Goal: Information Seeking & Learning: Learn about a topic

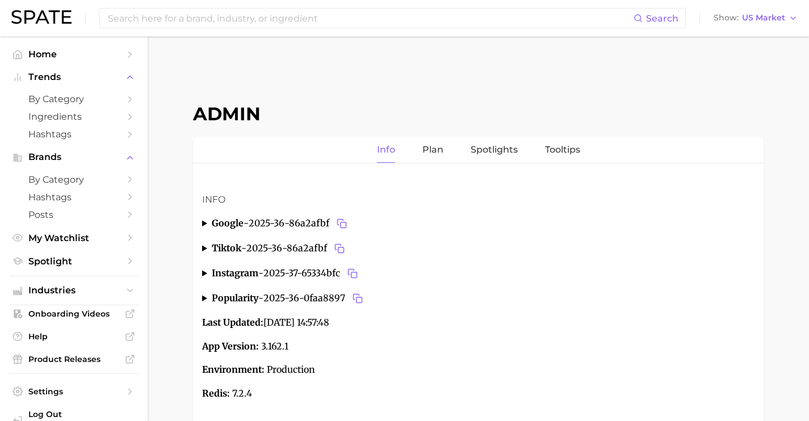
click at [87, 249] on ul "Home Trends by Category Ingredients Hashtags Brands by Category Hashtags Posts …" at bounding box center [73, 157] width 129 height 225
click at [89, 257] on link "Spotlight" at bounding box center [73, 262] width 129 height 18
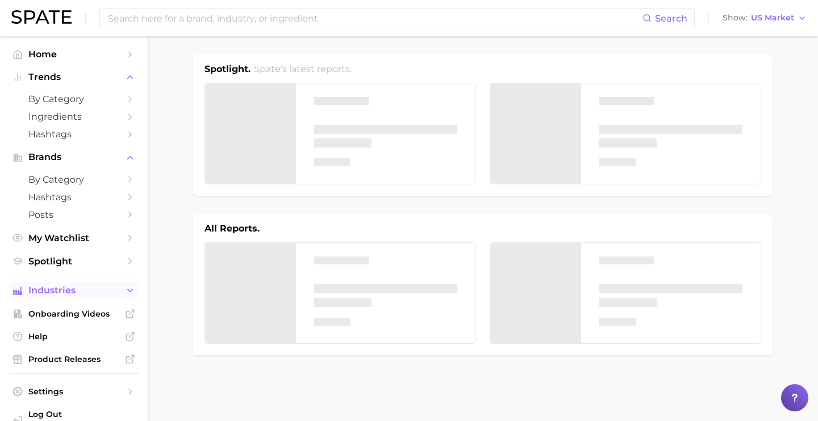
click at [94, 296] on span "Industries" at bounding box center [73, 291] width 91 height 10
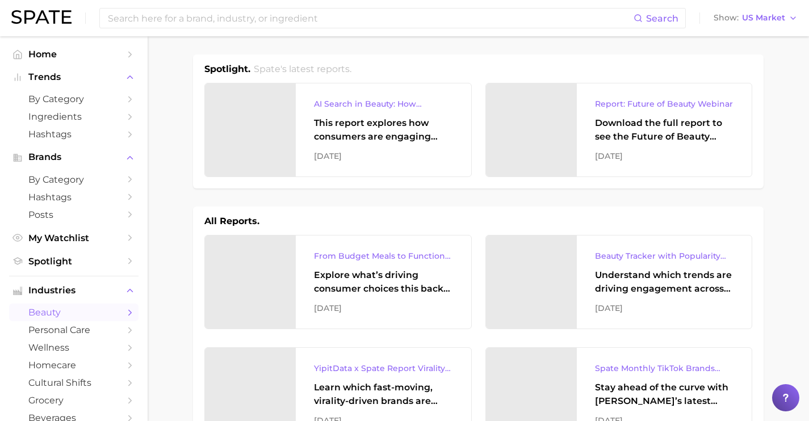
click at [94, 315] on span "beauty" at bounding box center [73, 312] width 91 height 11
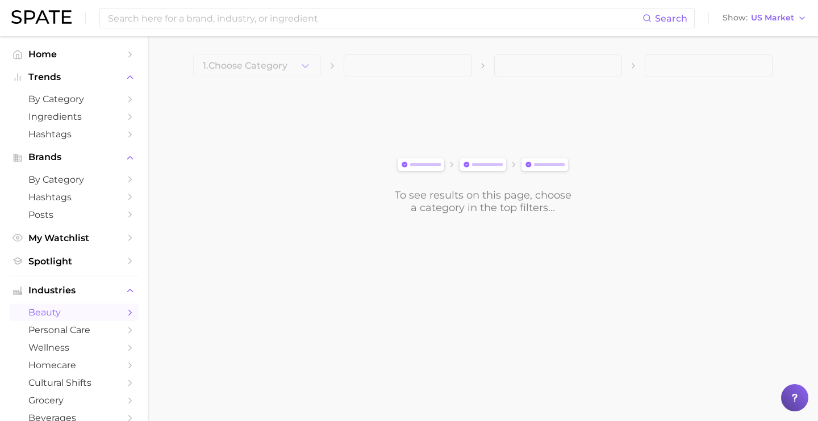
click at [169, 88] on main "1. Choose Category To see results on this page, choose a category in the top fi…" at bounding box center [483, 153] width 670 height 235
click at [106, 329] on span "personal care" at bounding box center [73, 330] width 91 height 11
click at [108, 351] on span "wellness" at bounding box center [73, 347] width 91 height 11
click at [109, 367] on span "homecare" at bounding box center [73, 365] width 91 height 11
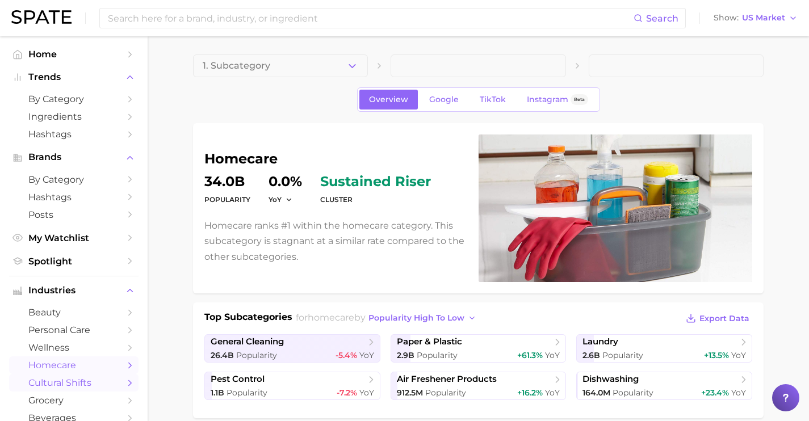
click at [77, 387] on span "cultural shifts" at bounding box center [73, 383] width 91 height 11
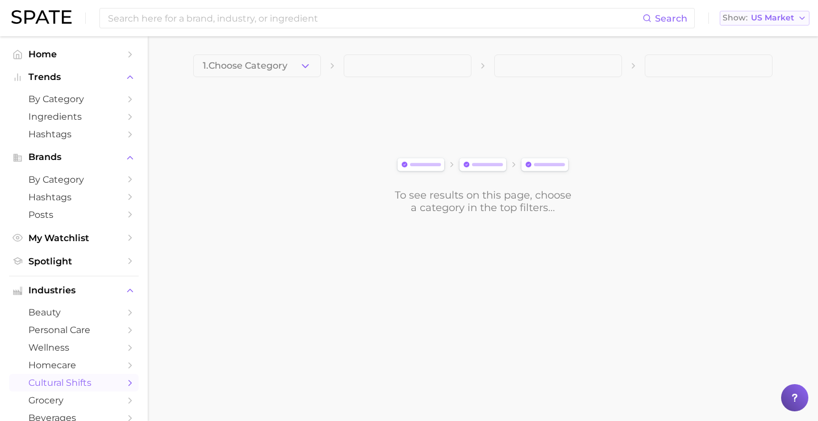
click at [761, 20] on span "US Market" at bounding box center [772, 18] width 43 height 6
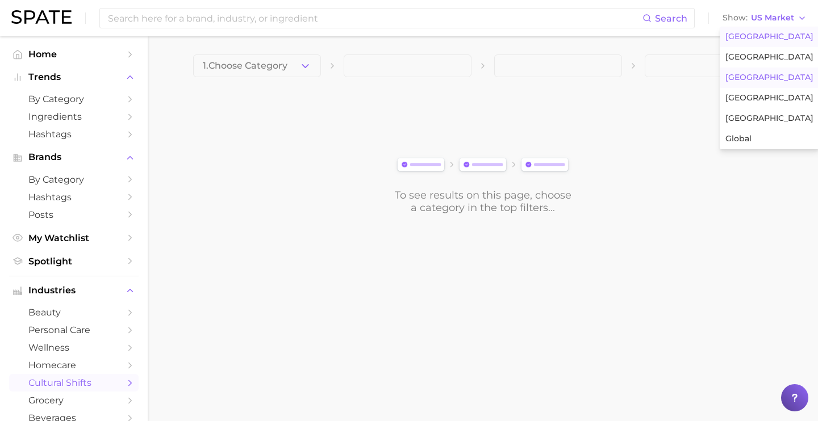
click at [758, 78] on button "[GEOGRAPHIC_DATA]" at bounding box center [768, 78] width 99 height 20
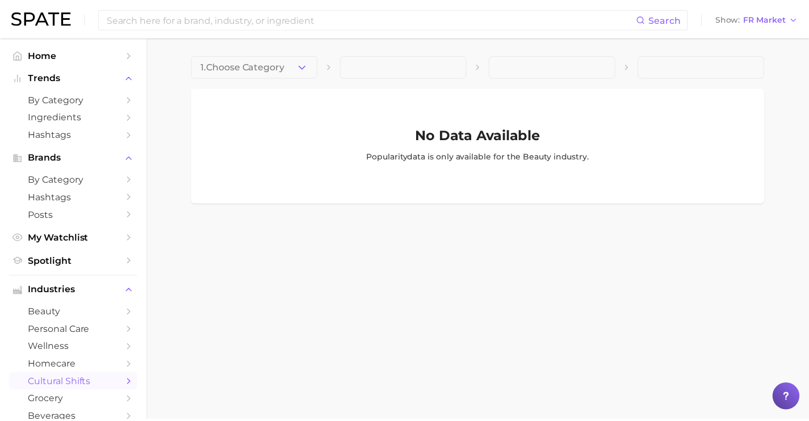
scroll to position [95, 0]
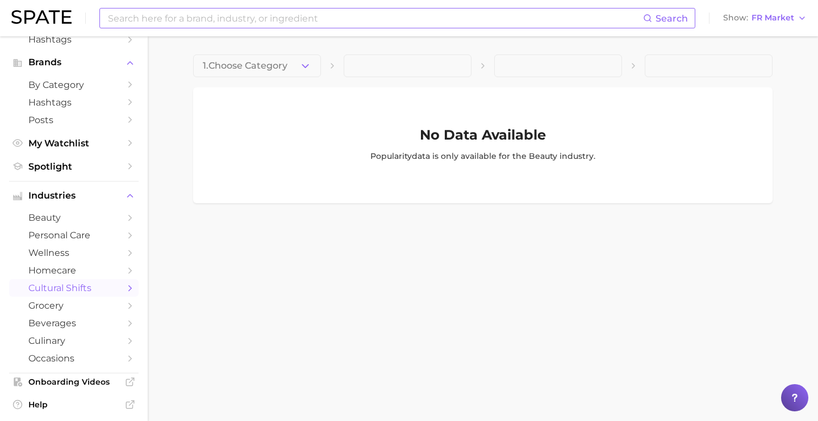
click at [207, 21] on input at bounding box center [375, 18] width 536 height 19
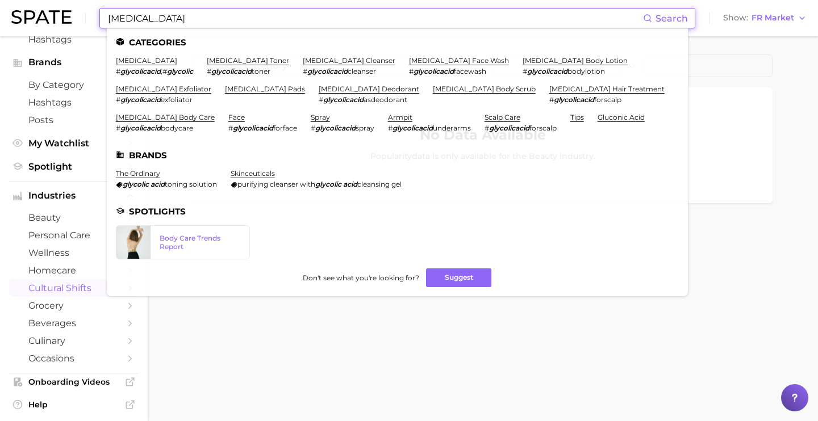
type input "[MEDICAL_DATA]"
click at [141, 65] on li "[MEDICAL_DATA] # glycolicacid , # glycolic" at bounding box center [154, 65] width 77 height 19
click at [140, 62] on link "[MEDICAL_DATA]" at bounding box center [146, 60] width 61 height 9
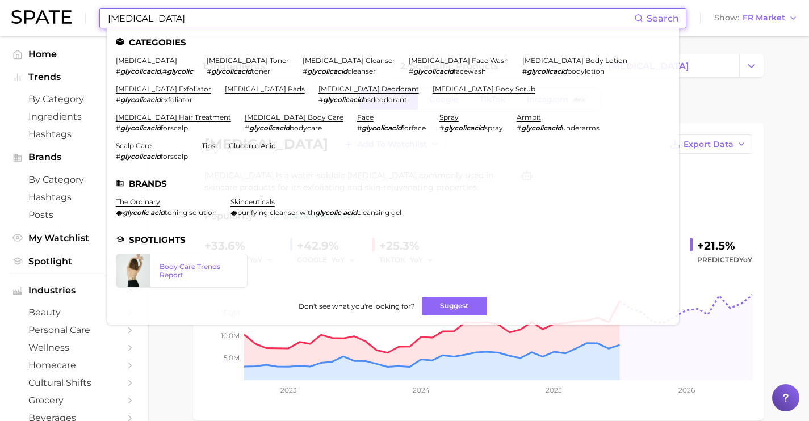
click at [238, 19] on input "[MEDICAL_DATA]" at bounding box center [370, 18] width 527 height 19
drag, startPoint x: 238, startPoint y: 19, endPoint x: 106, endPoint y: 21, distance: 132.3
click at [106, 21] on div "[MEDICAL_DATA] Search Categories [MEDICAL_DATA] # glycolicacid , # glycolic [ME…" at bounding box center [392, 18] width 587 height 20
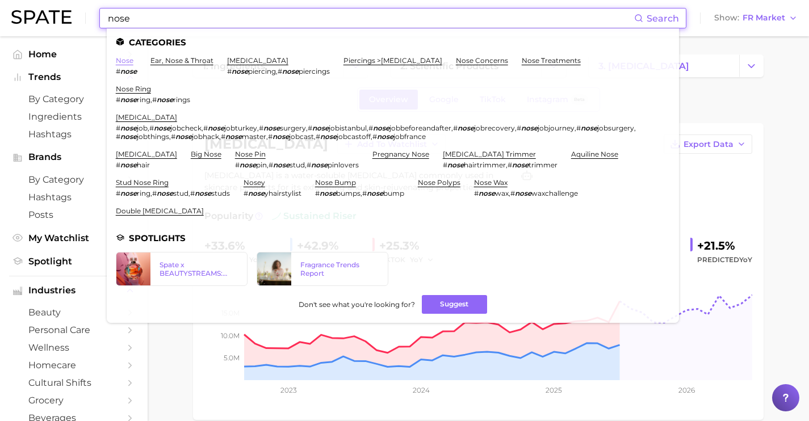
type input "nose"
click at [125, 61] on link "nose" at bounding box center [125, 60] width 18 height 9
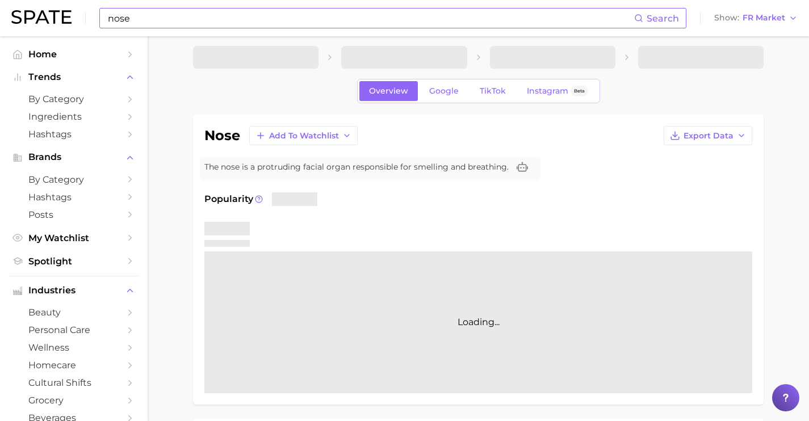
scroll to position [11, 0]
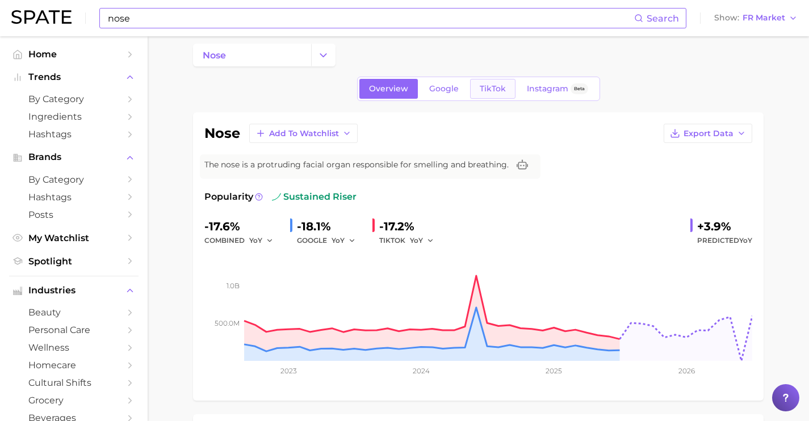
click at [489, 86] on span "TikTok" at bounding box center [493, 89] width 26 height 10
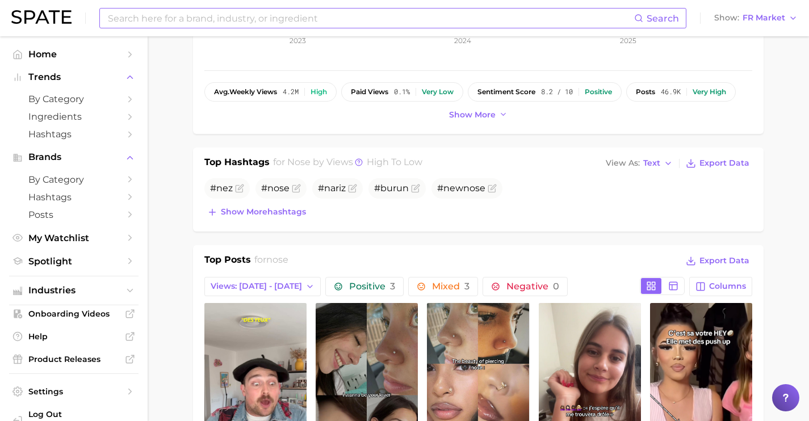
scroll to position [341, 0]
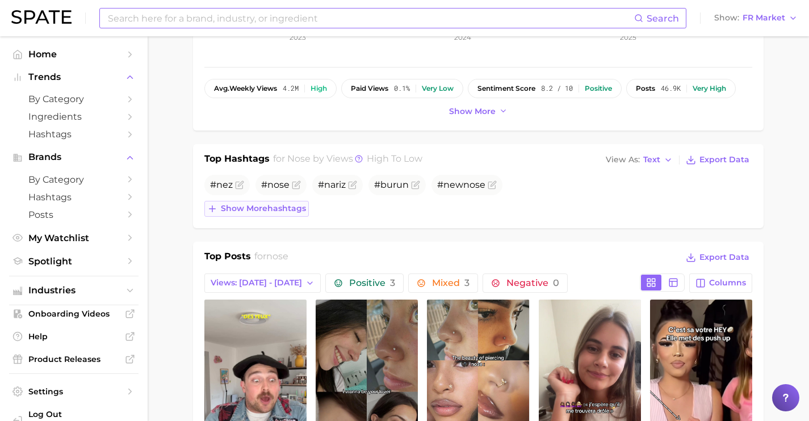
click at [309, 209] on button "Show more hashtags" at bounding box center [256, 209] width 104 height 16
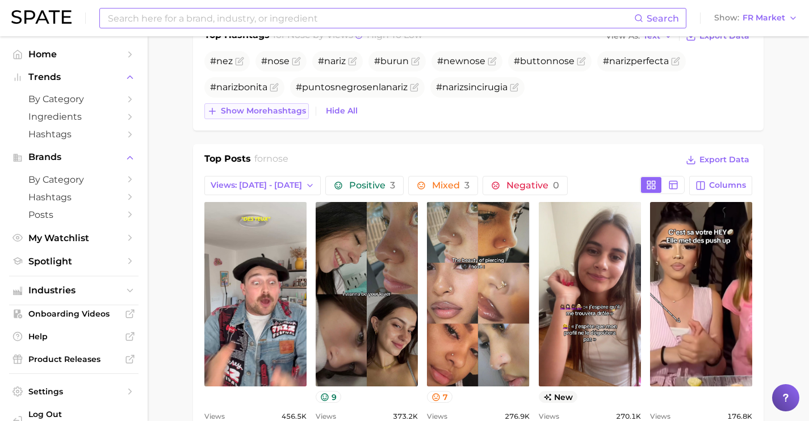
scroll to position [465, 0]
click at [202, 23] on input at bounding box center [370, 18] width 527 height 19
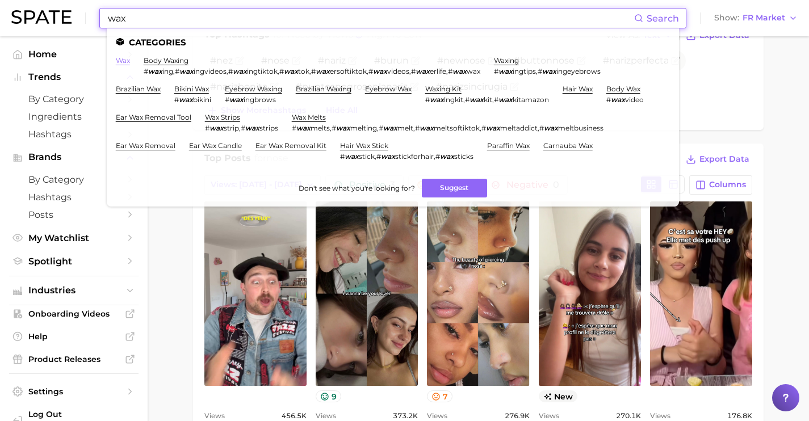
type input "wax"
click at [123, 61] on link "wax" at bounding box center [123, 60] width 14 height 9
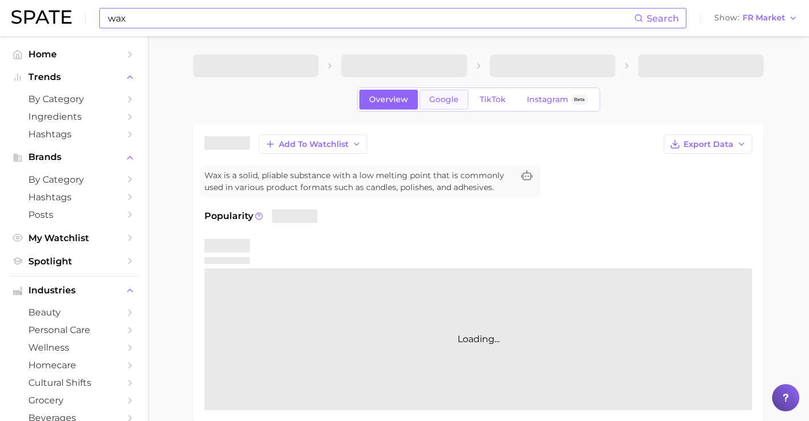
click at [433, 95] on span "Google" at bounding box center [444, 100] width 30 height 10
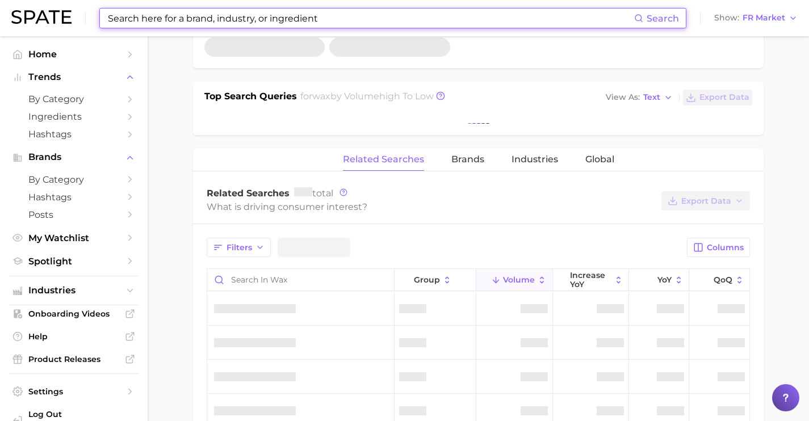
scroll to position [396, 0]
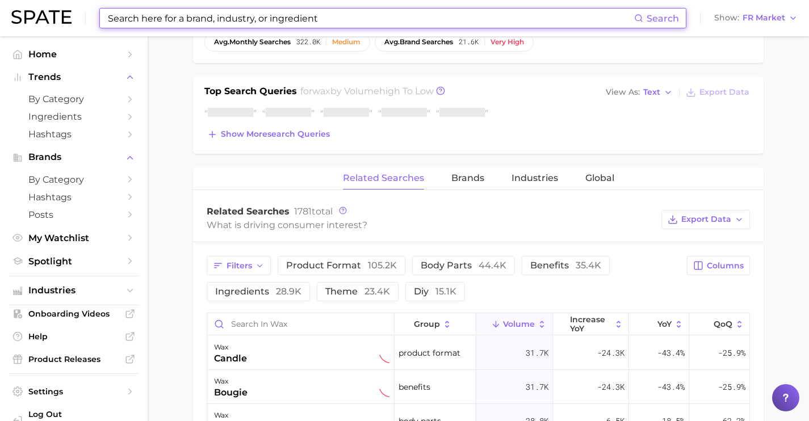
click at [298, 17] on input at bounding box center [370, 18] width 527 height 19
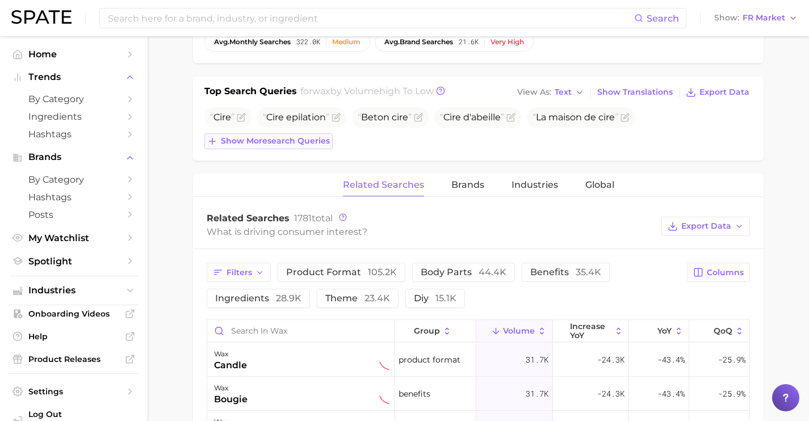
click at [301, 137] on span "Show more search queries" at bounding box center [275, 141] width 109 height 10
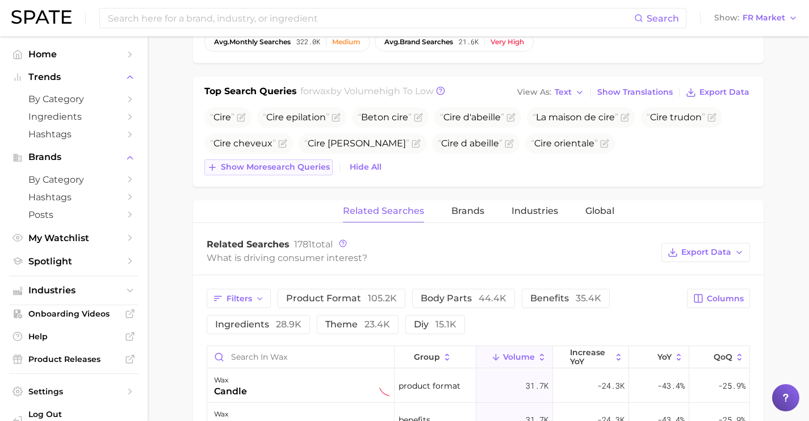
click at [307, 168] on span "Show more search queries" at bounding box center [275, 167] width 109 height 10
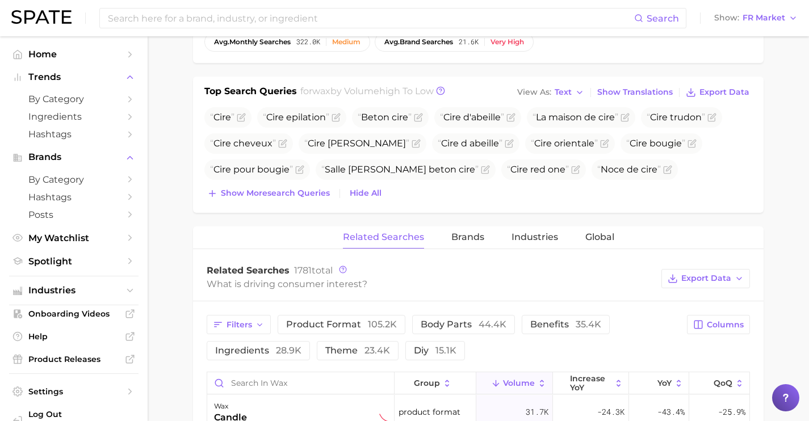
click at [309, 204] on div "Top Search Queries for wax by Volume high to low View As Text Show Translations…" at bounding box center [478, 145] width 571 height 136
click at [308, 192] on span "Show more search queries" at bounding box center [275, 194] width 109 height 10
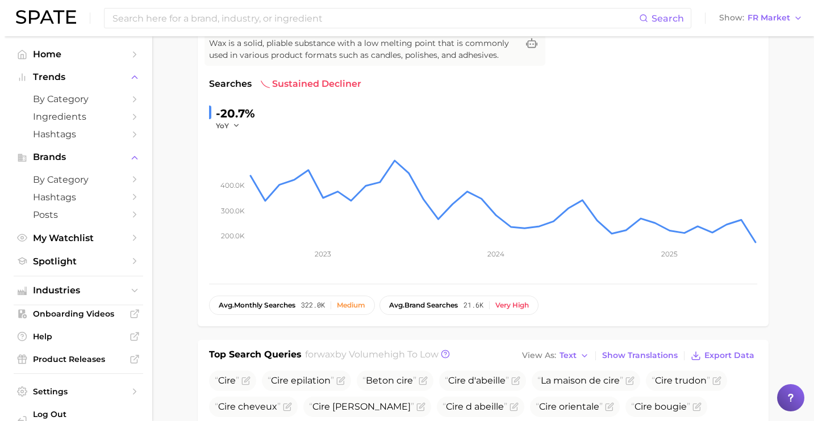
scroll to position [0, 0]
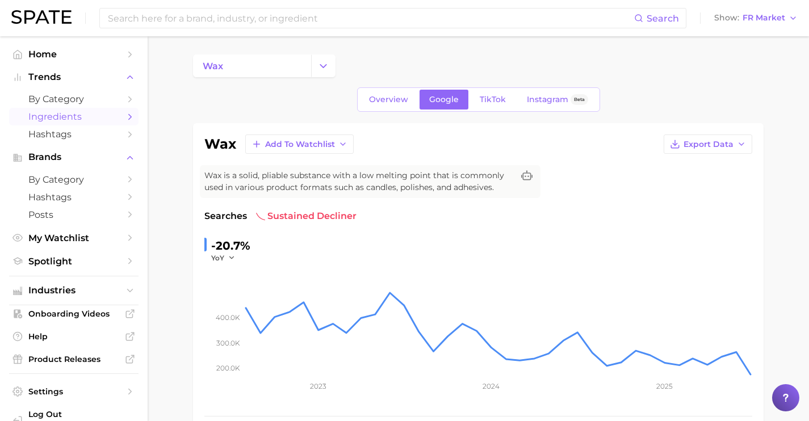
click at [104, 123] on link "Ingredients" at bounding box center [73, 117] width 129 height 18
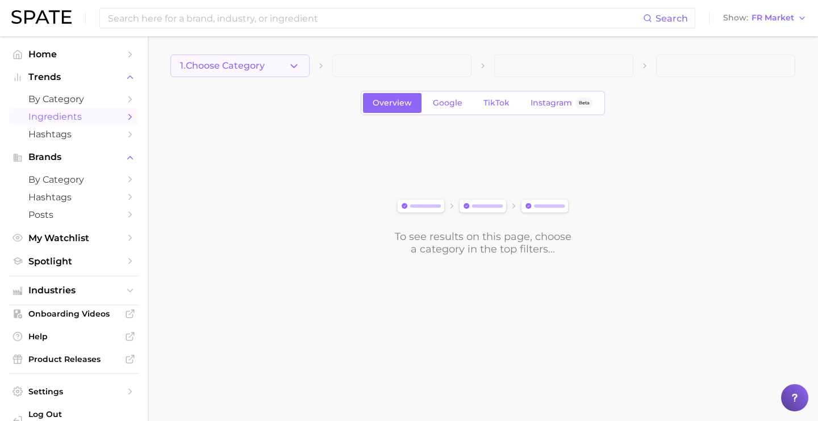
click at [288, 65] on icon "button" at bounding box center [294, 66] width 12 height 12
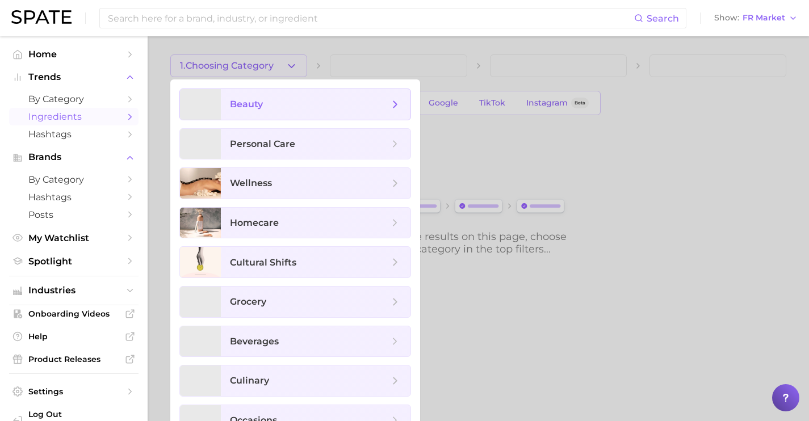
click at [293, 97] on span "beauty" at bounding box center [316, 104] width 190 height 31
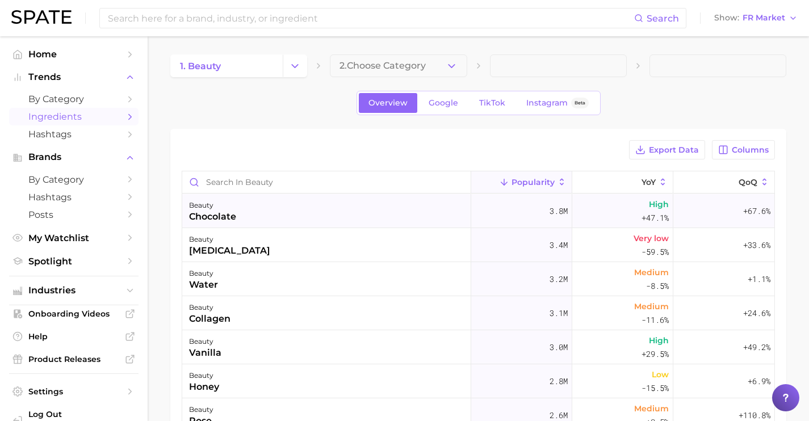
click at [380, 217] on div "beauty chocolate" at bounding box center [326, 211] width 289 height 34
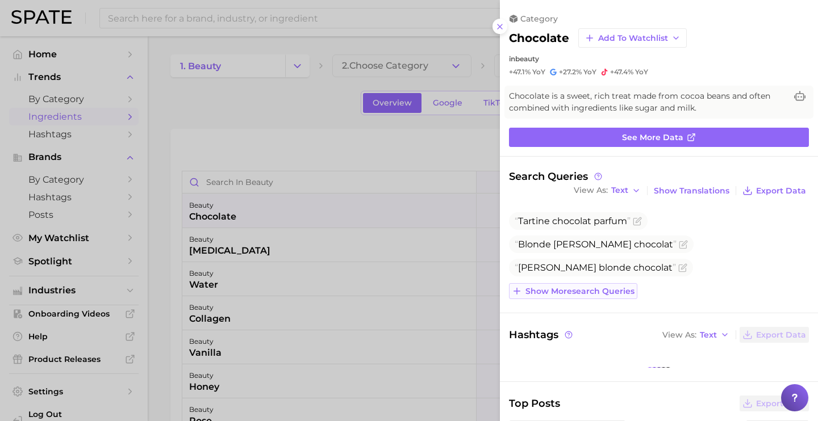
click at [602, 285] on button "Show more search queries" at bounding box center [573, 291] width 128 height 16
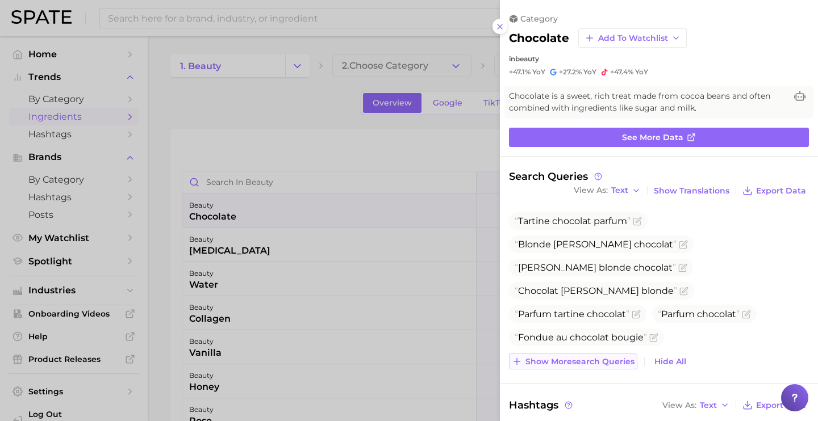
click at [599, 355] on button "Show more search queries" at bounding box center [573, 362] width 128 height 16
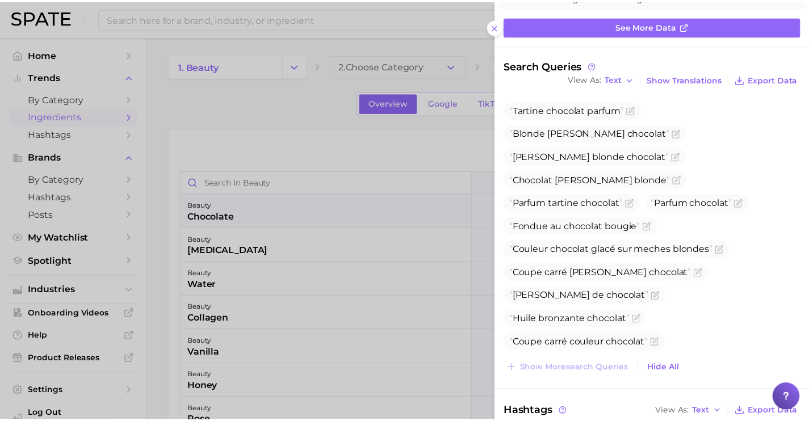
scroll to position [202, 0]
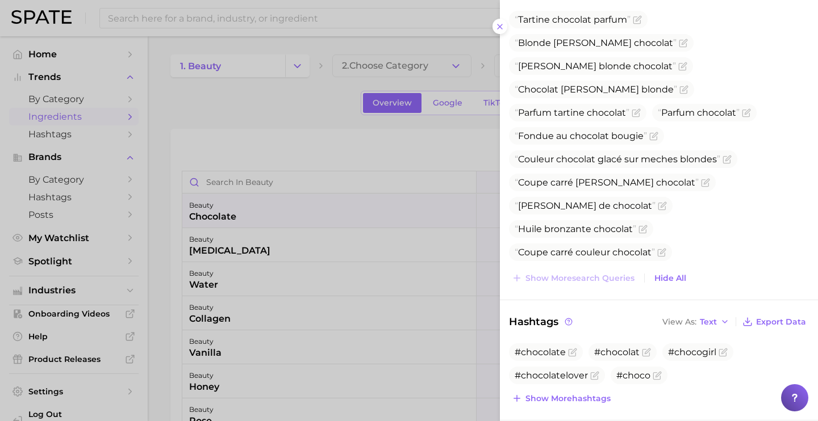
click at [679, 295] on icon "Flag as miscategorized or irrelevant" at bounding box center [683, 299] width 9 height 9
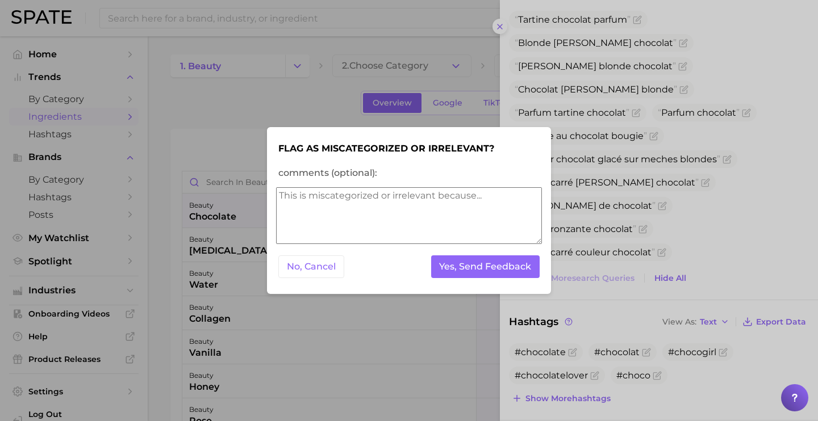
click at [672, 216] on div at bounding box center [409, 210] width 818 height 421
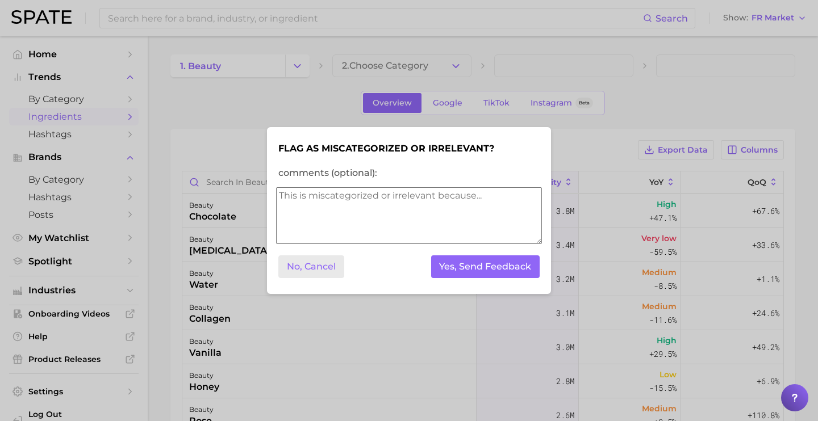
click at [326, 270] on button "No, Cancel" at bounding box center [311, 267] width 66 height 23
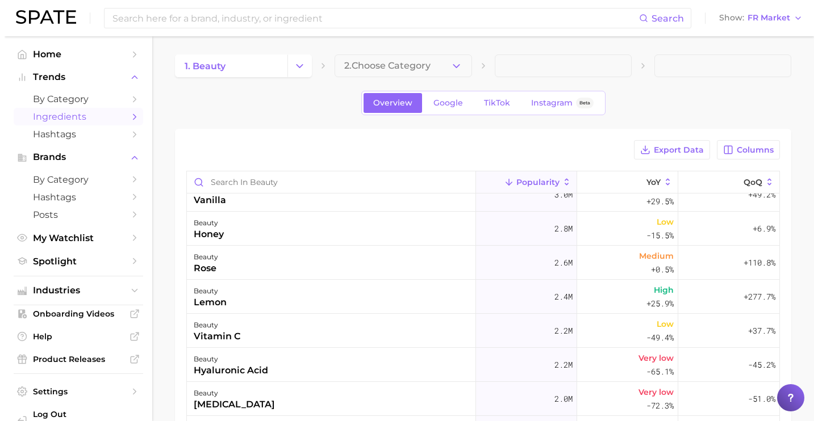
scroll to position [151, 0]
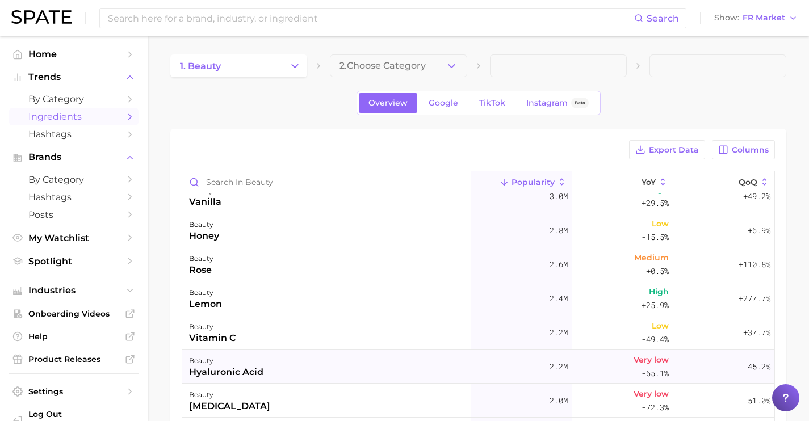
click at [383, 356] on div "beauty [MEDICAL_DATA]" at bounding box center [326, 367] width 289 height 34
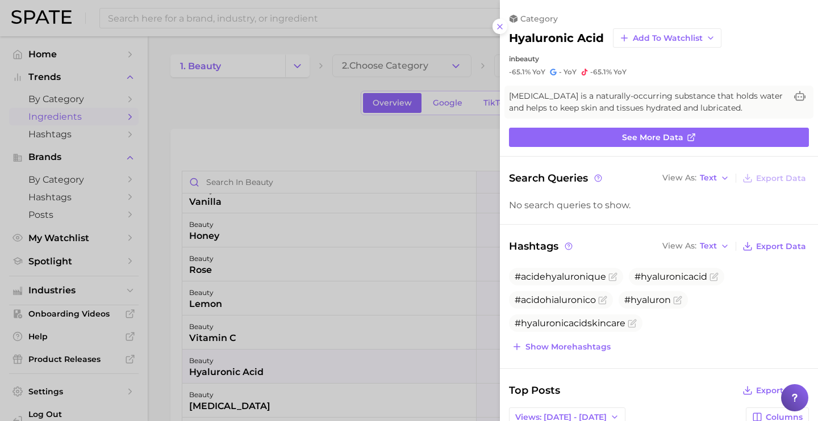
click at [384, 321] on div at bounding box center [409, 210] width 818 height 421
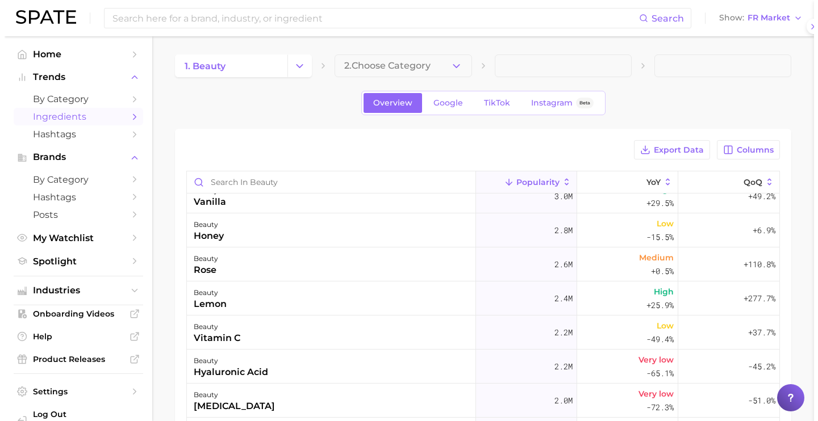
scroll to position [0, 0]
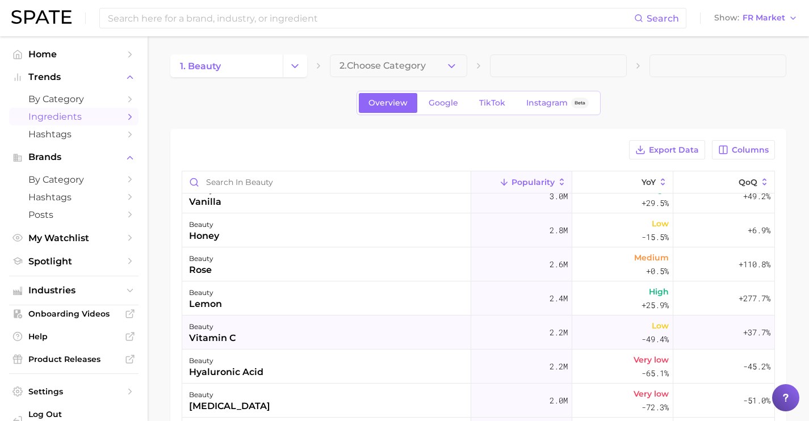
click at [363, 326] on div "beauty vitamin c" at bounding box center [326, 333] width 289 height 34
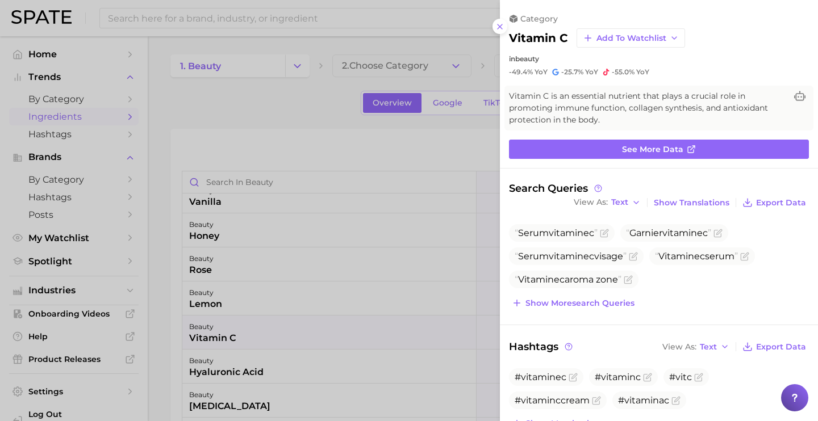
click at [256, 15] on div at bounding box center [409, 210] width 818 height 421
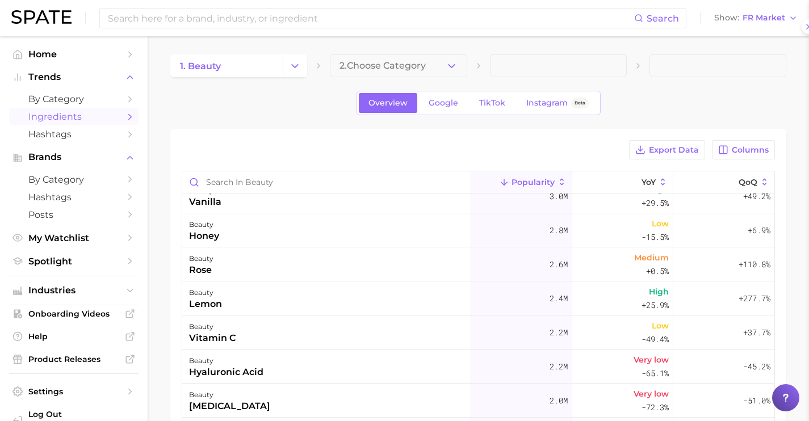
click at [275, 19] on input at bounding box center [370, 18] width 527 height 19
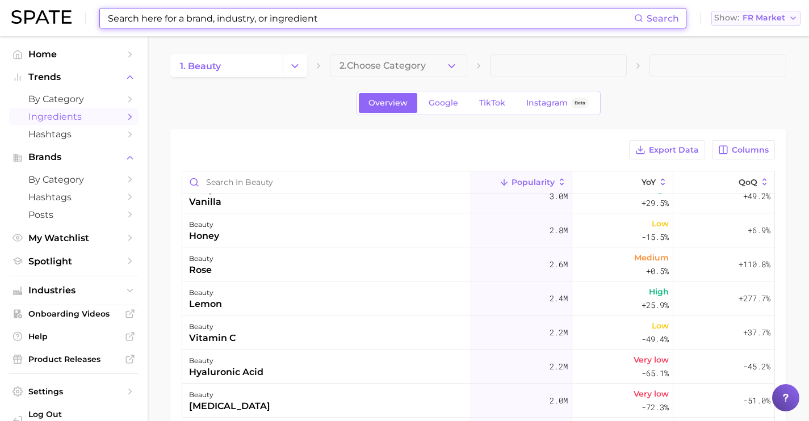
click at [761, 16] on span "FR Market" at bounding box center [764, 18] width 43 height 6
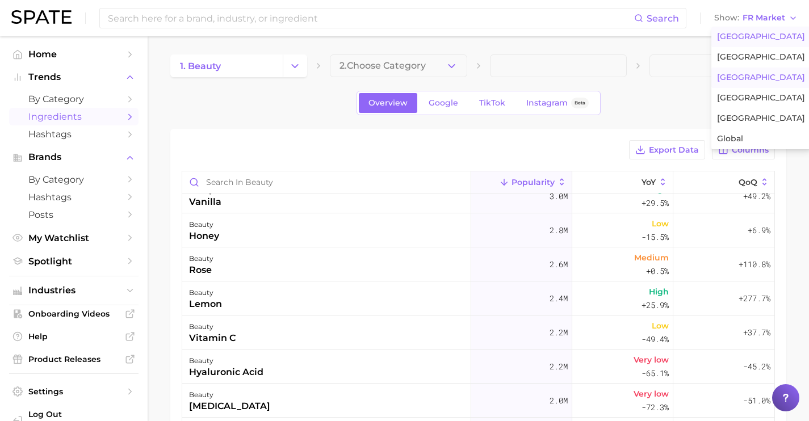
click at [754, 41] on span "[GEOGRAPHIC_DATA]" at bounding box center [761, 37] width 88 height 10
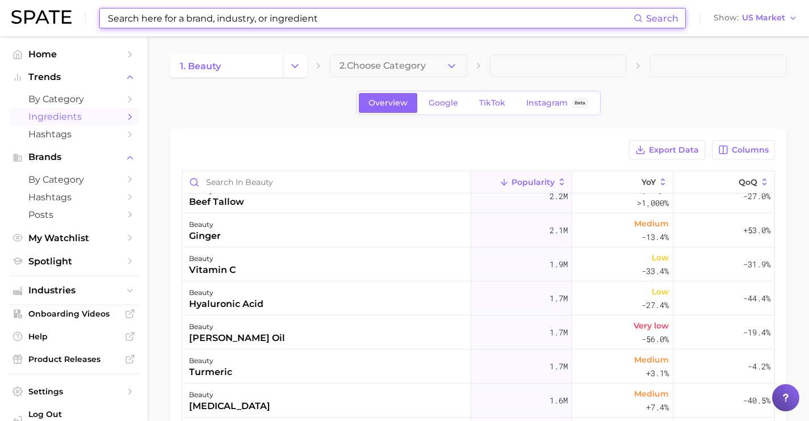
click at [279, 20] on input at bounding box center [370, 18] width 527 height 19
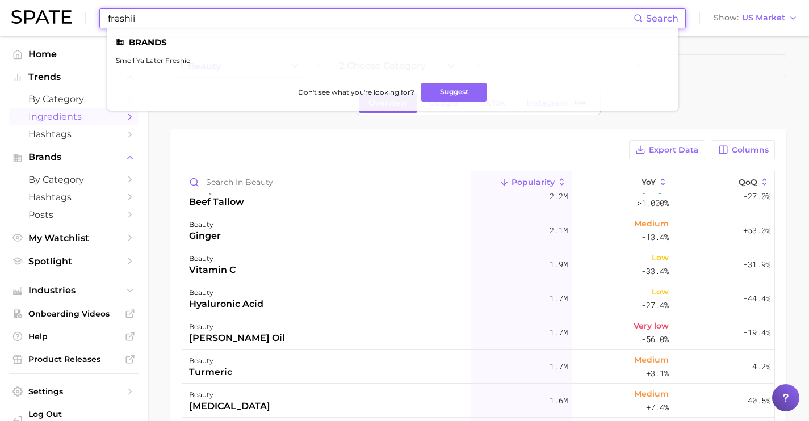
paste input "[URL][DOMAIN_NAME]"
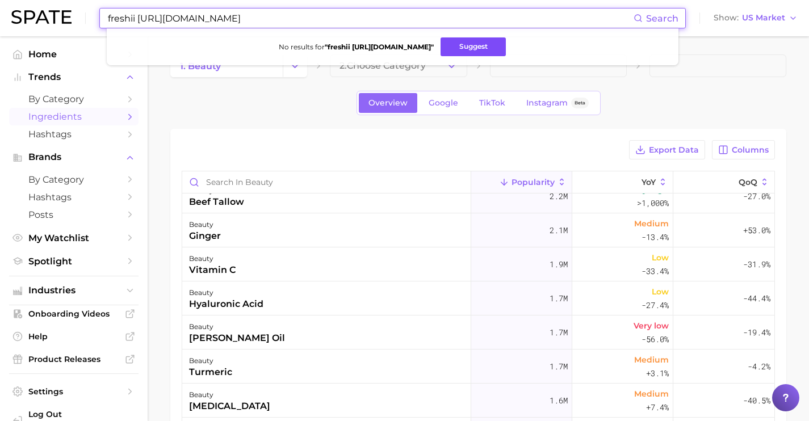
type input "freshii [URL][DOMAIN_NAME]"
click at [462, 55] on button "Suggest" at bounding box center [473, 46] width 65 height 19
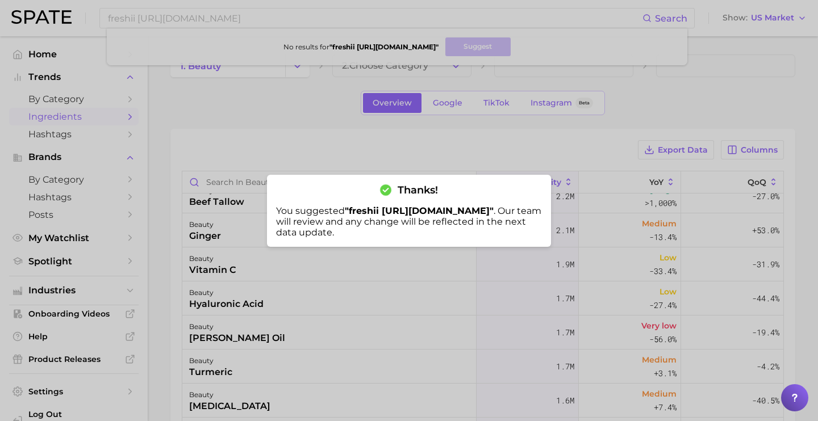
click at [508, 73] on div at bounding box center [409, 210] width 818 height 421
